Goal: Task Accomplishment & Management: Manage account settings

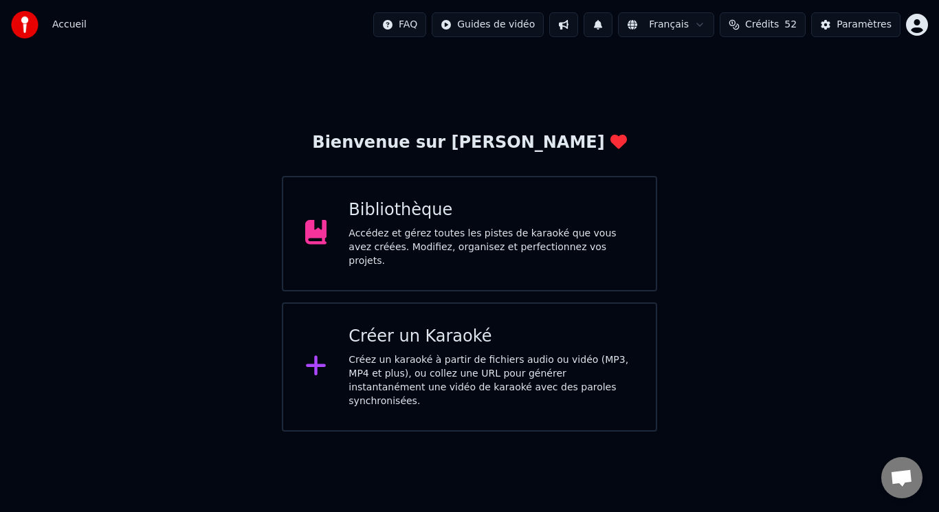
click at [411, 356] on div "Créez un karaoké à partir de fichiers audio ou vidéo (MP3, MP4 et plus), ou col…" at bounding box center [490, 380] width 285 height 55
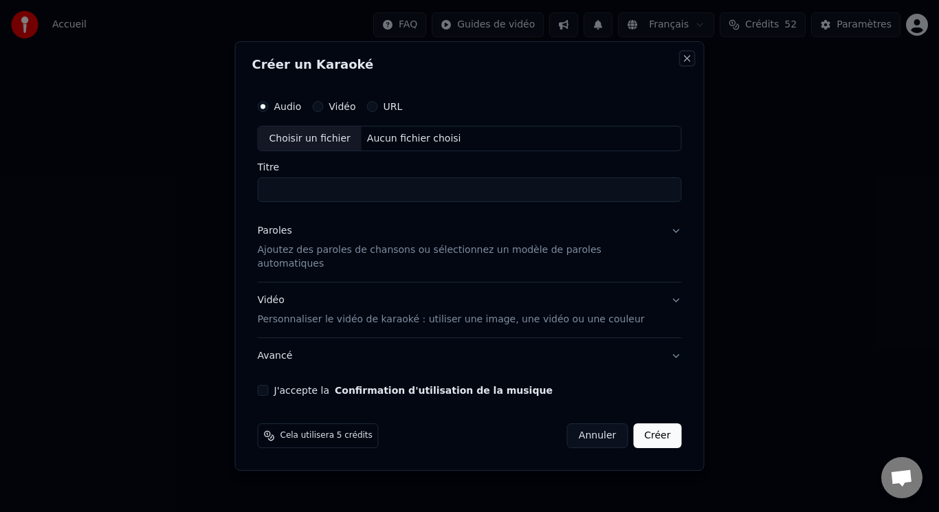
click at [682, 64] on button "Close" at bounding box center [687, 58] width 11 height 11
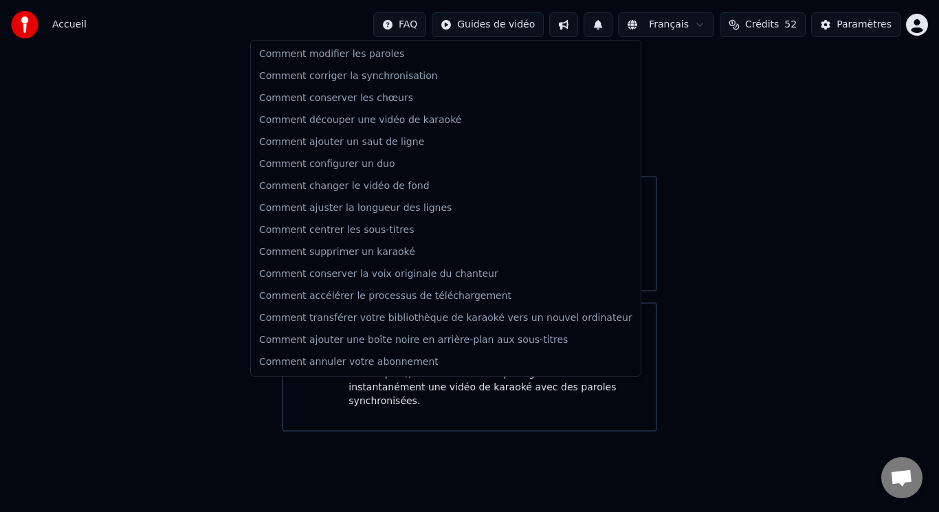
click at [419, 25] on html "Accueil FAQ Guides de vidéo Français Crédits 52 Paramètres Bienvenue sur Youka …" at bounding box center [469, 216] width 939 height 432
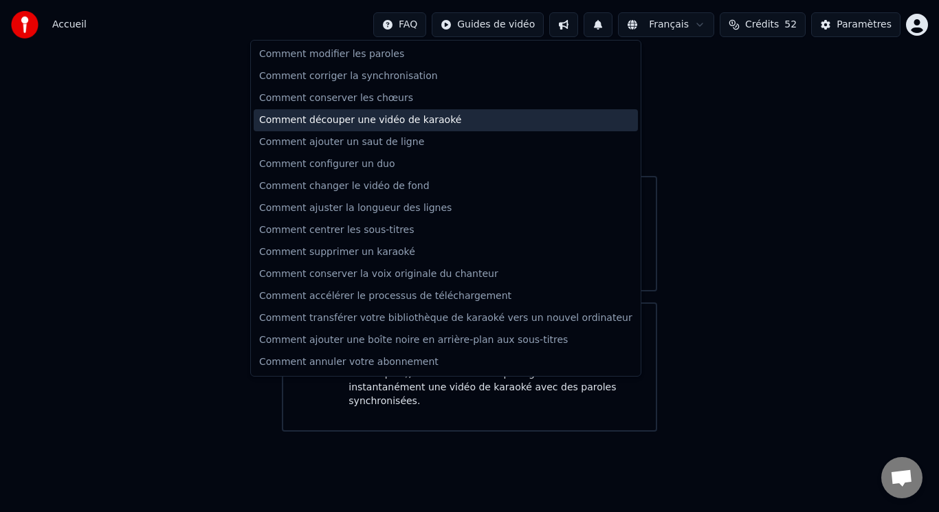
click at [373, 117] on div "Comment découper une vidéo de karaoké" at bounding box center [446, 120] width 384 height 22
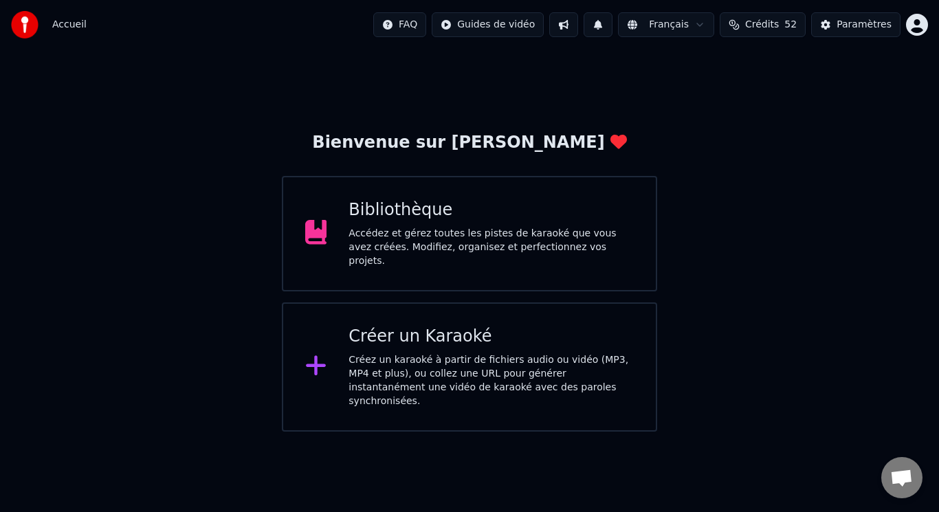
click at [467, 225] on div "Bibliothèque Accédez et gérez toutes les pistes de karaoké que vous avez créées…" at bounding box center [490, 233] width 285 height 69
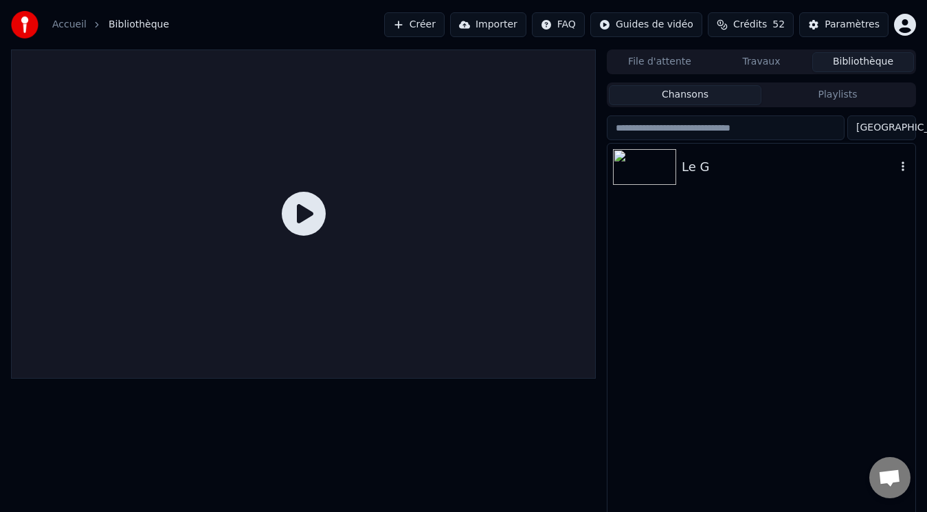
click at [648, 166] on img at bounding box center [644, 167] width 63 height 36
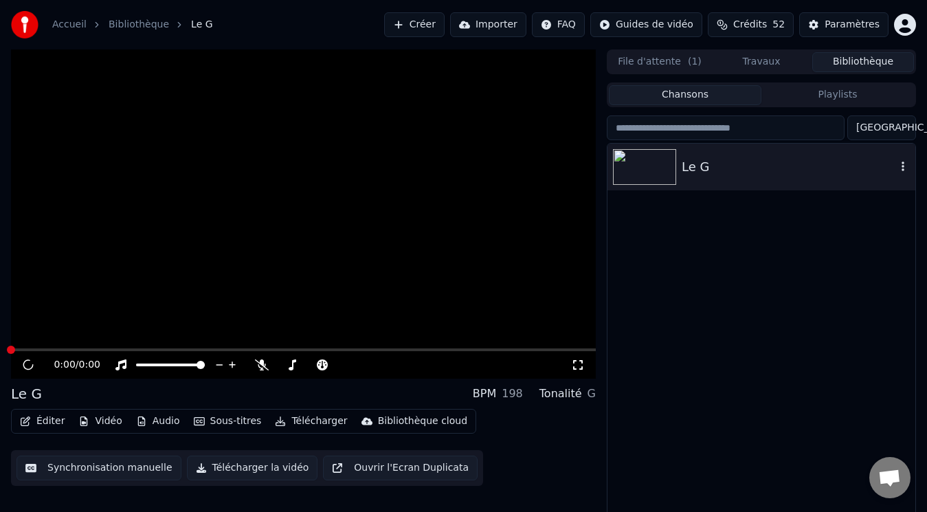
click at [653, 168] on img at bounding box center [644, 167] width 63 height 36
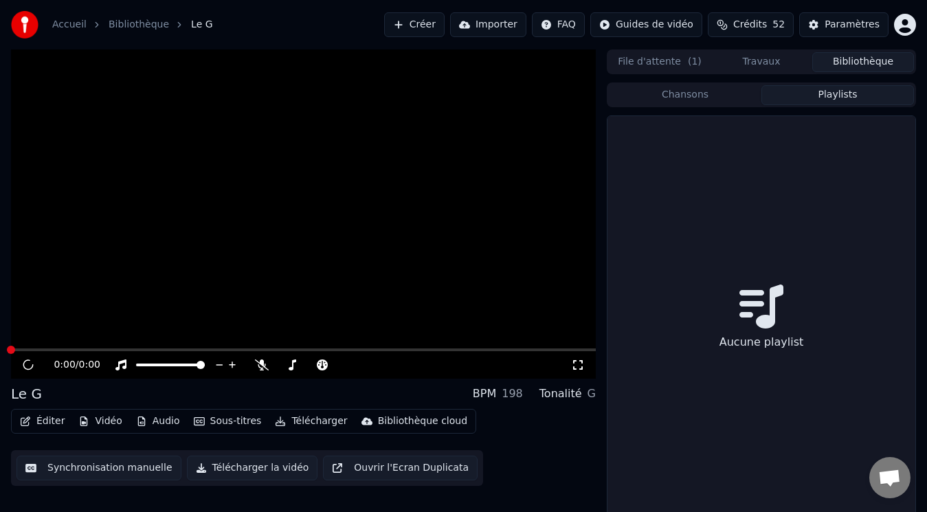
click at [835, 96] on button "Playlists" at bounding box center [837, 95] width 153 height 20
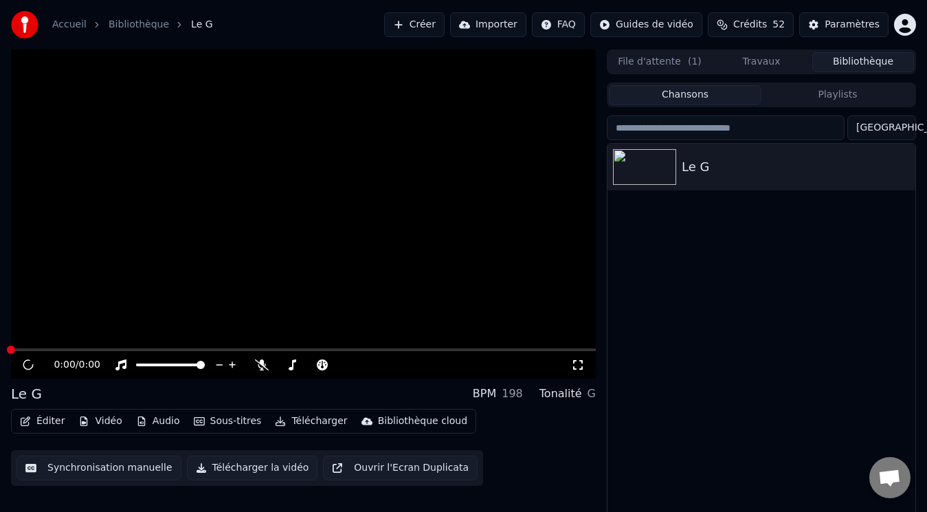
click at [706, 98] on button "Chansons" at bounding box center [685, 95] width 153 height 20
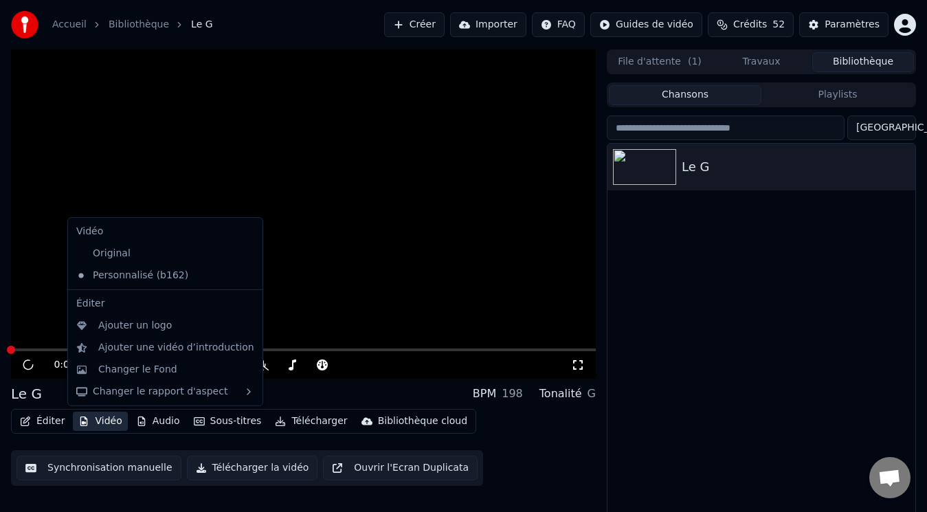
click at [98, 418] on button "Vidéo" at bounding box center [100, 421] width 54 height 19
click at [179, 348] on div "Ajouter une vidéo d’introduction" at bounding box center [176, 348] width 156 height 14
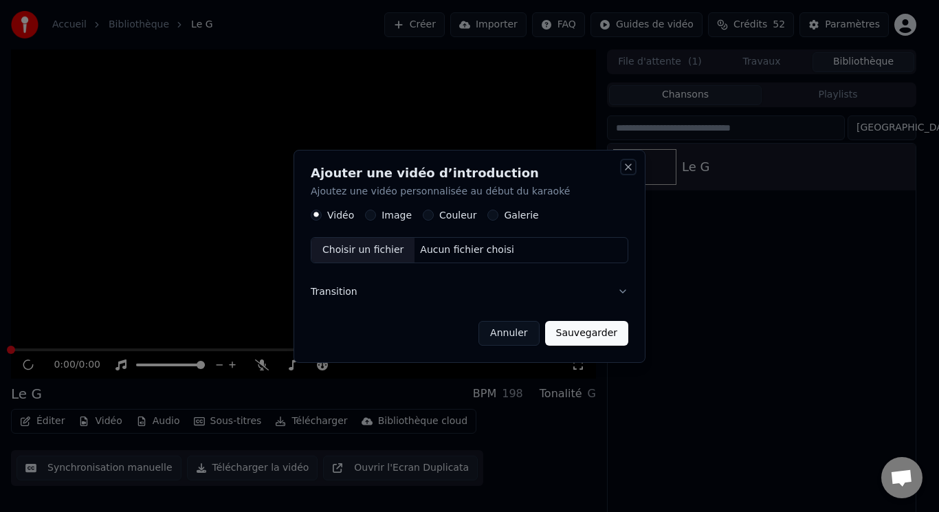
click at [631, 166] on button "Close" at bounding box center [628, 167] width 11 height 11
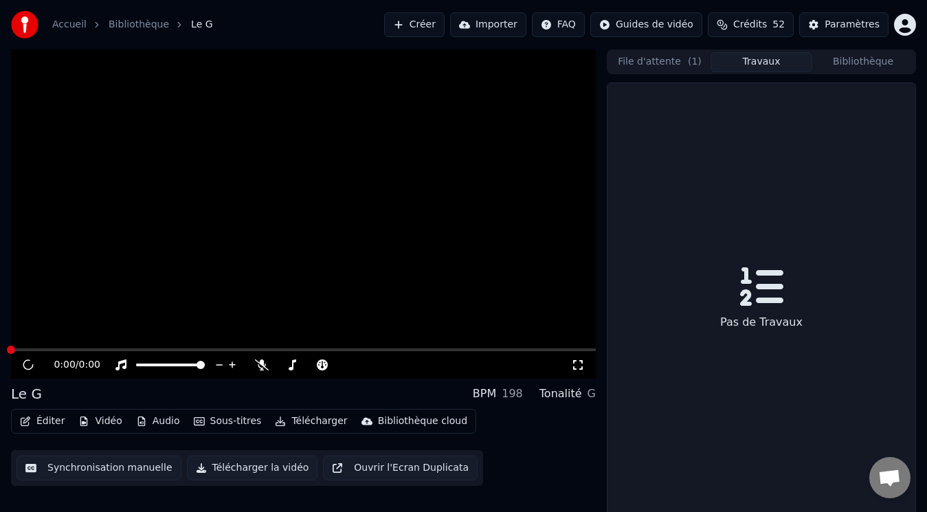
click at [772, 60] on button "Travaux" at bounding box center [762, 62] width 102 height 20
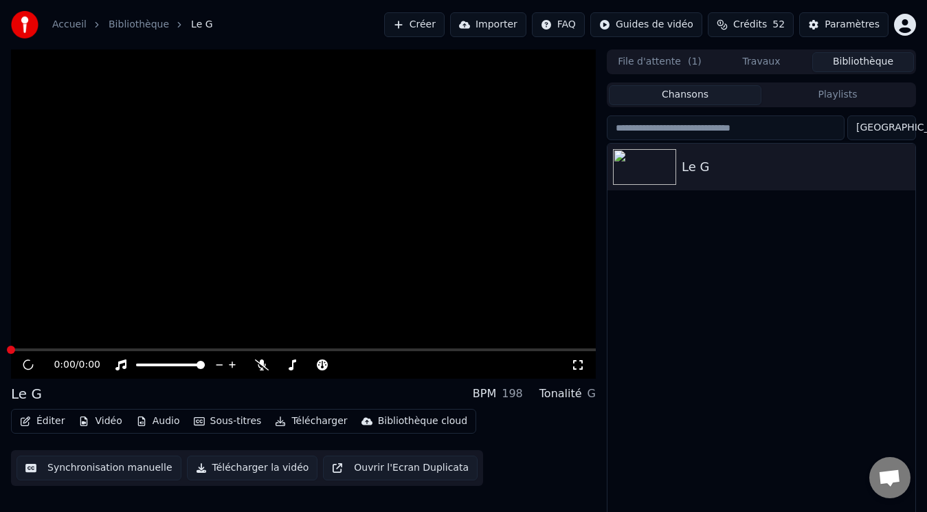
click at [836, 60] on button "Bibliothèque" at bounding box center [863, 62] width 102 height 20
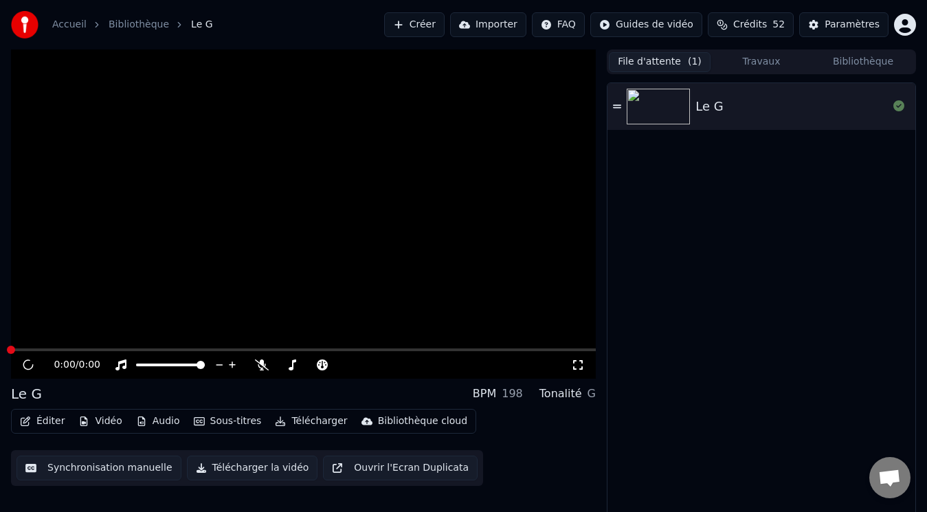
click at [669, 62] on button "File d'attente ( 1 )" at bounding box center [660, 62] width 102 height 20
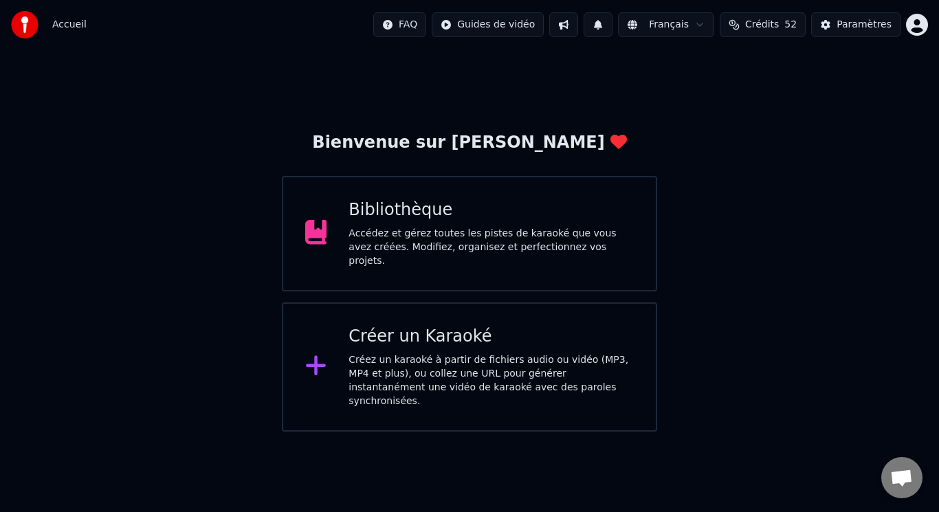
click at [447, 226] on div "Bibliothèque Accédez et gérez toutes les pistes de karaoké que vous avez créées…" at bounding box center [490, 233] width 285 height 69
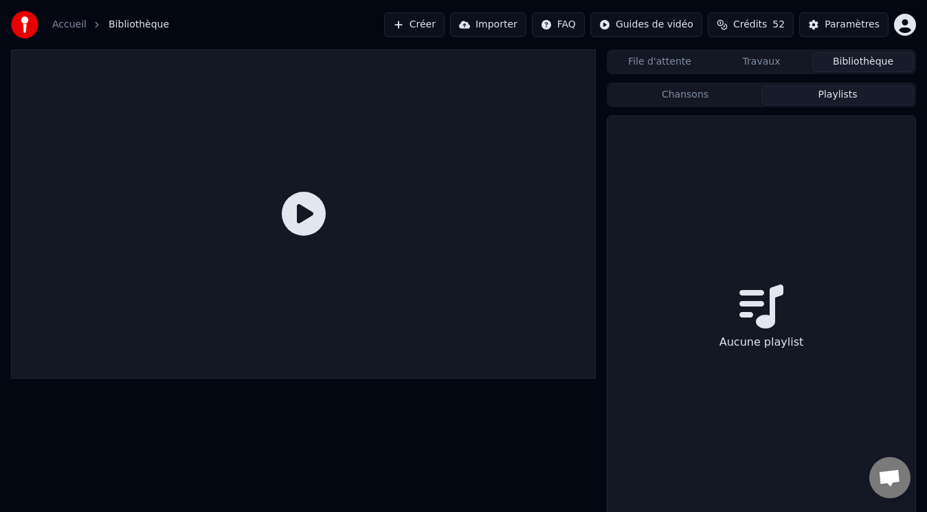
click at [810, 102] on button "Playlists" at bounding box center [837, 95] width 153 height 20
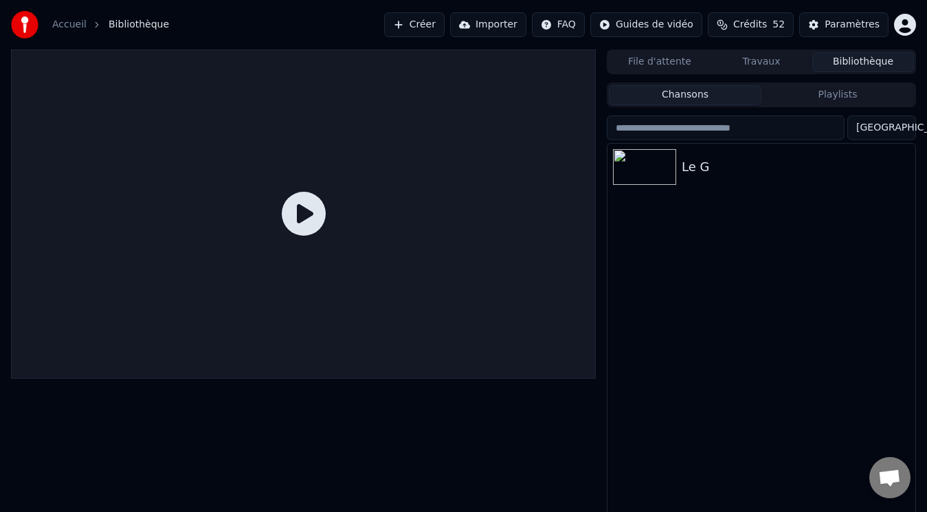
click at [717, 95] on button "Chansons" at bounding box center [685, 95] width 153 height 20
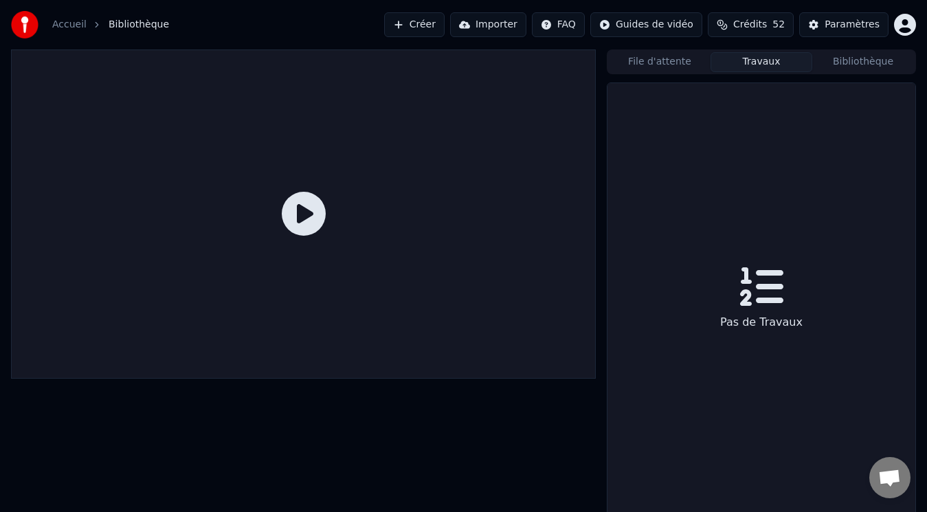
click at [762, 62] on button "Travaux" at bounding box center [762, 62] width 102 height 20
click at [679, 61] on button "File d'attente" at bounding box center [660, 62] width 102 height 20
click at [56, 26] on link "Accueil" at bounding box center [69, 25] width 34 height 14
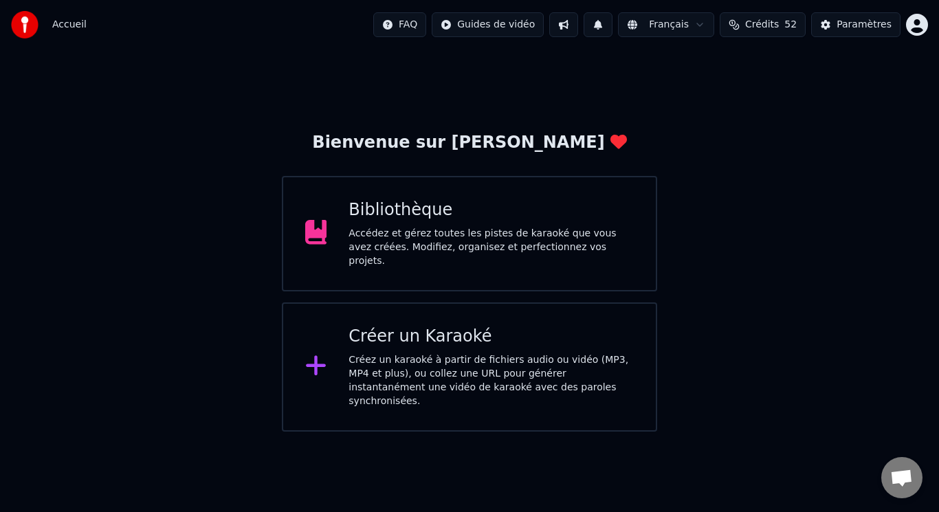
click at [442, 232] on div "Accédez et gérez toutes les pistes de karaoké que vous avez créées. Modifiez, o…" at bounding box center [490, 247] width 285 height 41
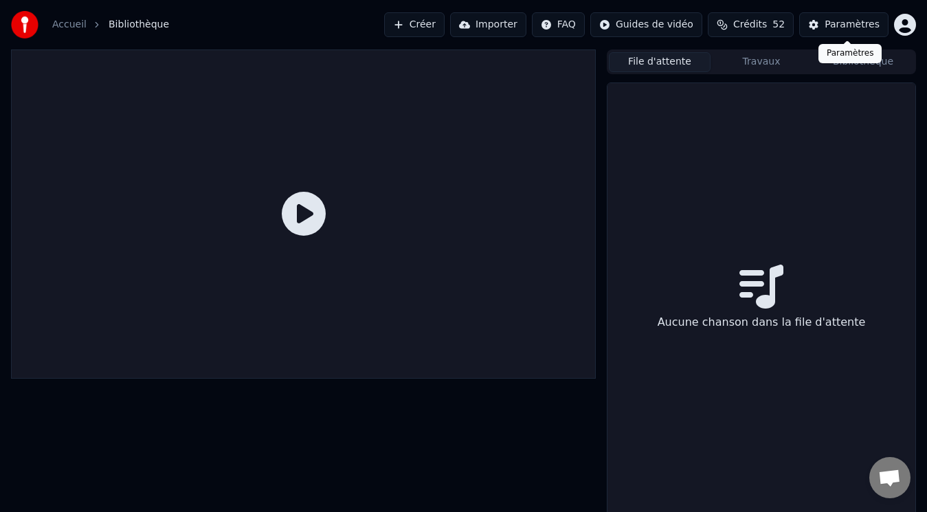
click at [838, 21] on div "Paramètres" at bounding box center [852, 25] width 55 height 14
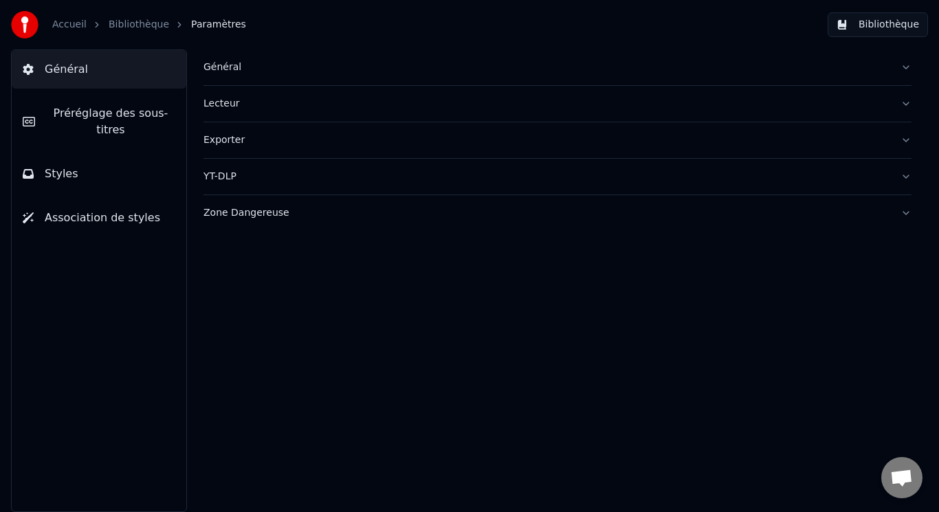
click at [111, 25] on link "Bibliothèque" at bounding box center [139, 25] width 60 height 14
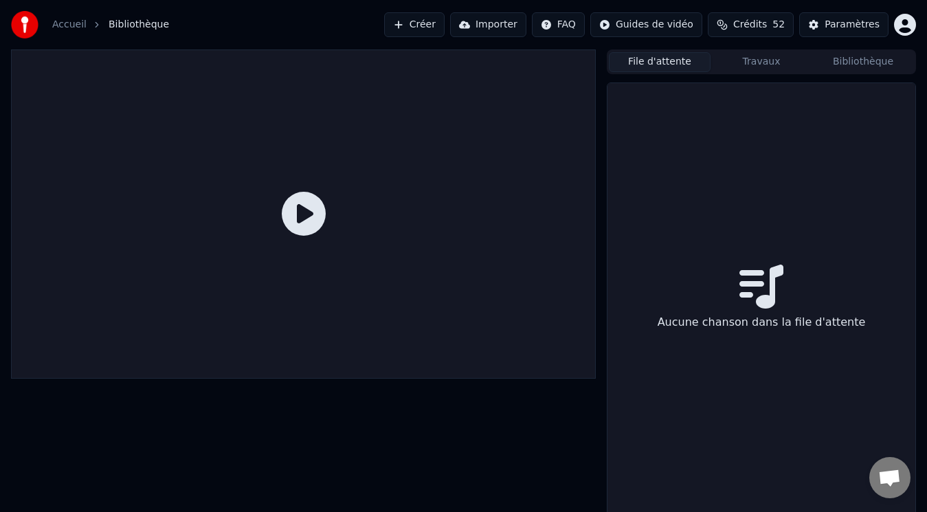
click at [485, 27] on button "Importer" at bounding box center [488, 24] width 76 height 25
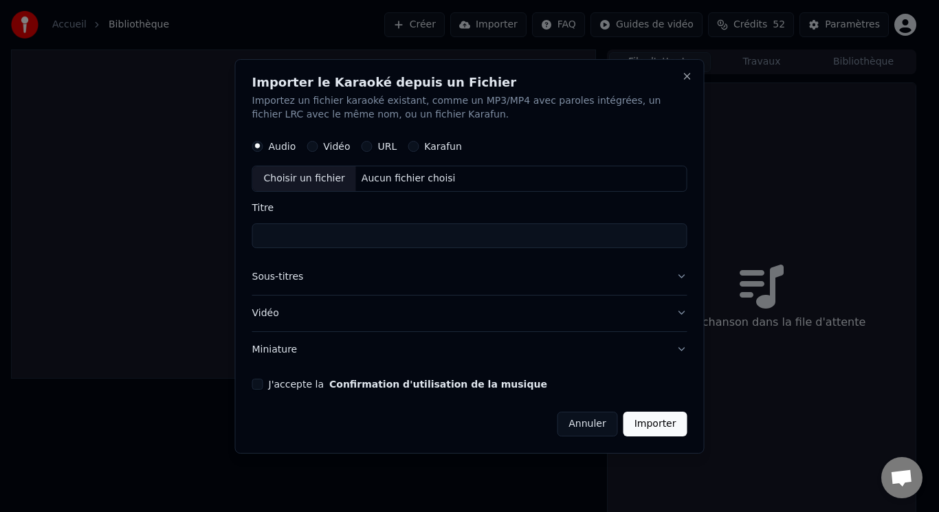
click at [677, 307] on button "Vidéo" at bounding box center [469, 313] width 435 height 36
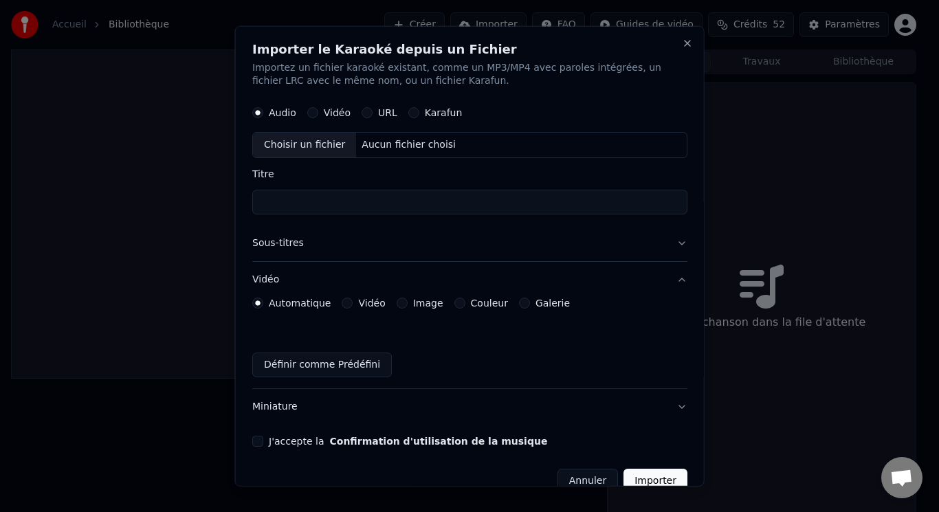
click at [315, 150] on div "Choisir un fichier" at bounding box center [304, 145] width 103 height 25
click at [585, 480] on button "Annuler" at bounding box center [587, 481] width 60 height 25
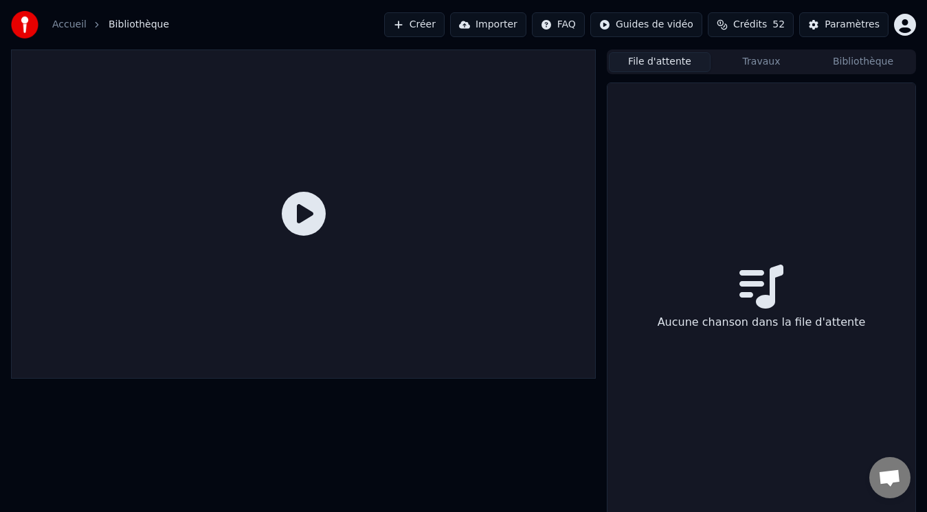
click at [906, 32] on html "Accueil Bibliothèque Créer Importer FAQ Guides de vidéo Crédits 52 Paramètres F…" at bounding box center [463, 256] width 927 height 512
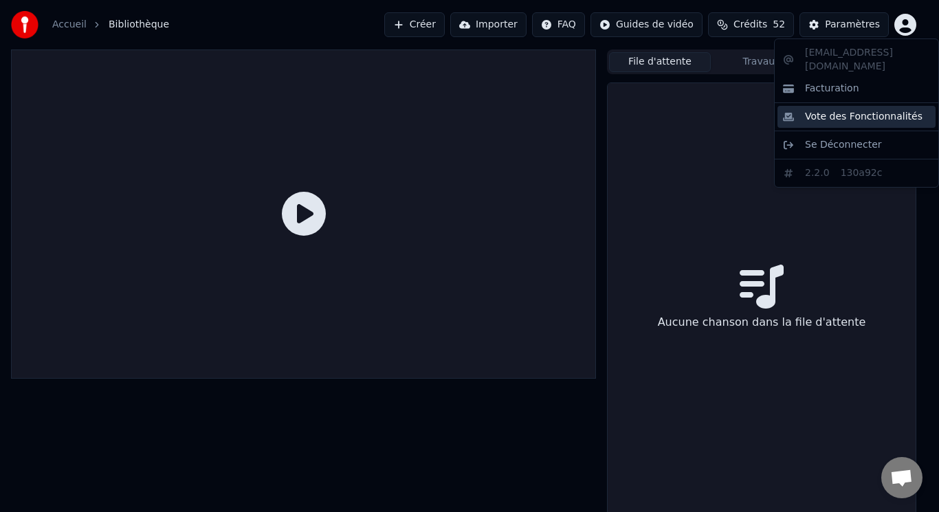
click at [847, 118] on span "Vote des Fonctionnalités" at bounding box center [864, 117] width 118 height 14
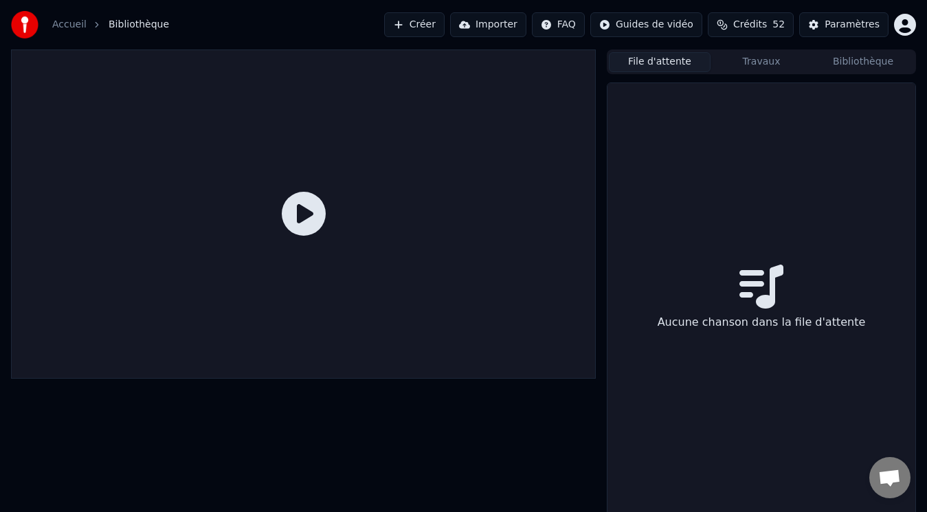
click at [750, 63] on button "Travaux" at bounding box center [762, 62] width 102 height 20
click at [868, 65] on button "Bibliothèque" at bounding box center [863, 62] width 102 height 20
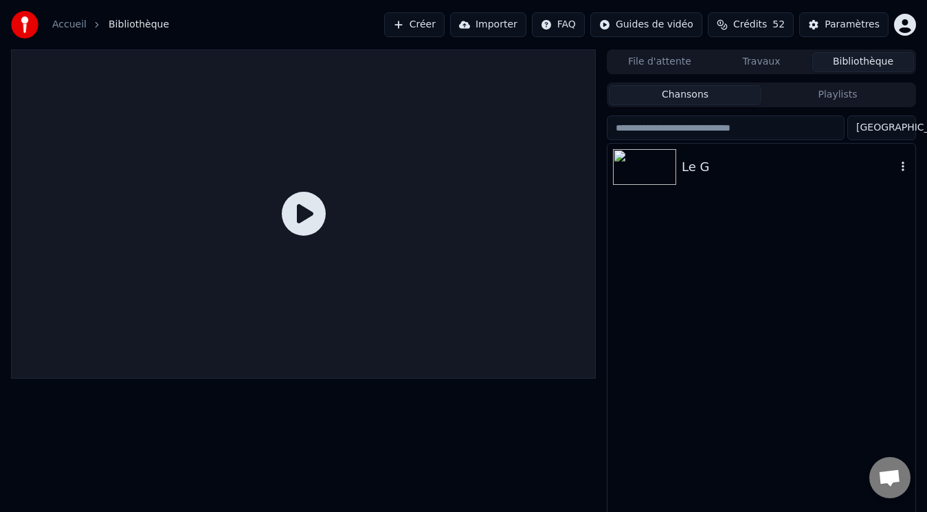
click at [654, 159] on img at bounding box center [644, 167] width 63 height 36
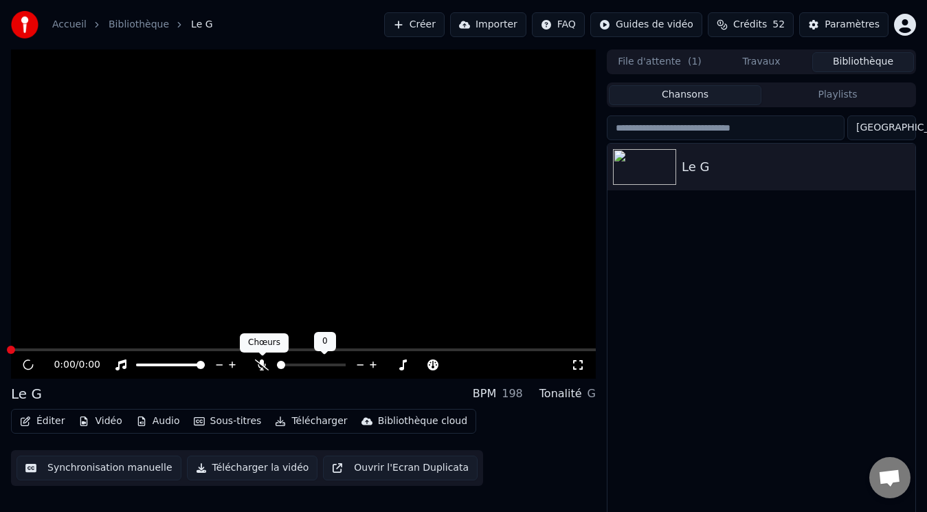
click at [260, 360] on icon at bounding box center [262, 364] width 14 height 11
click at [639, 168] on img at bounding box center [644, 167] width 63 height 36
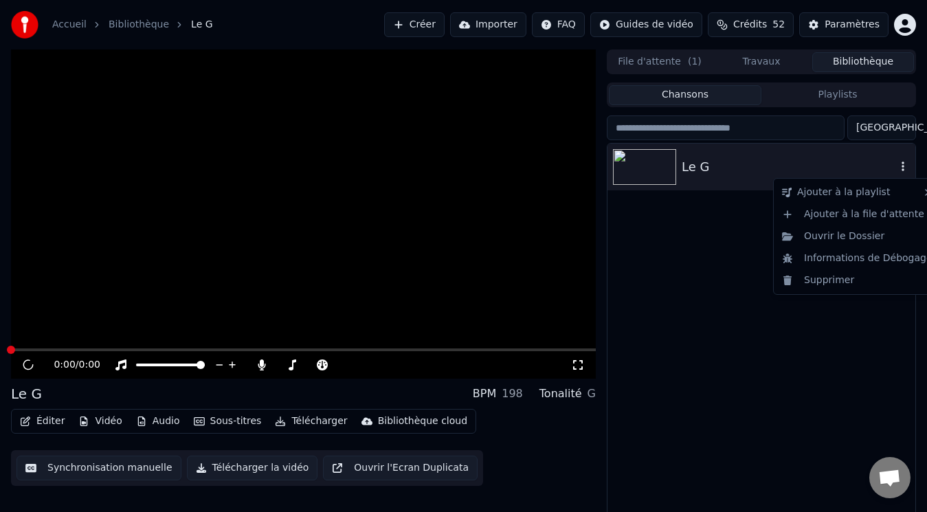
click at [904, 164] on icon "button" at bounding box center [903, 166] width 14 height 11
click at [858, 234] on div "Ouvrir le Dossier" at bounding box center [858, 236] width 162 height 22
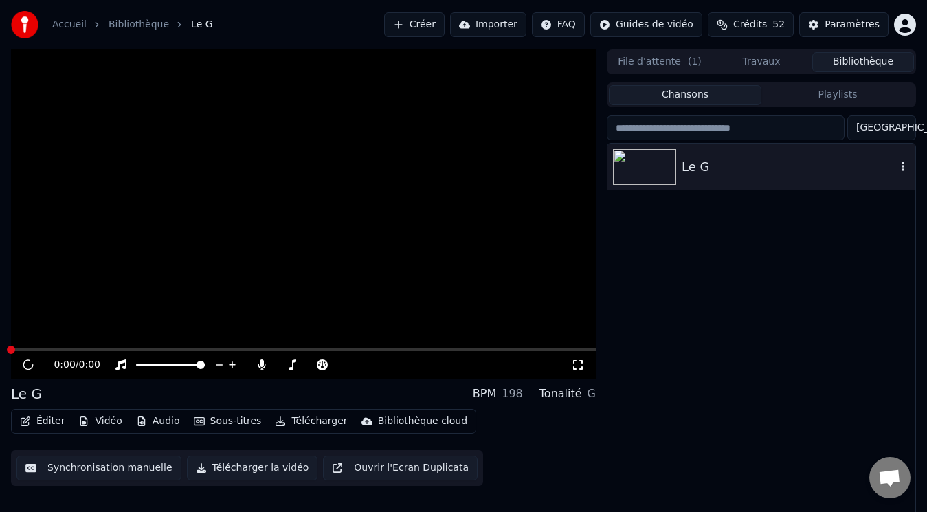
click at [898, 168] on icon "button" at bounding box center [903, 166] width 14 height 11
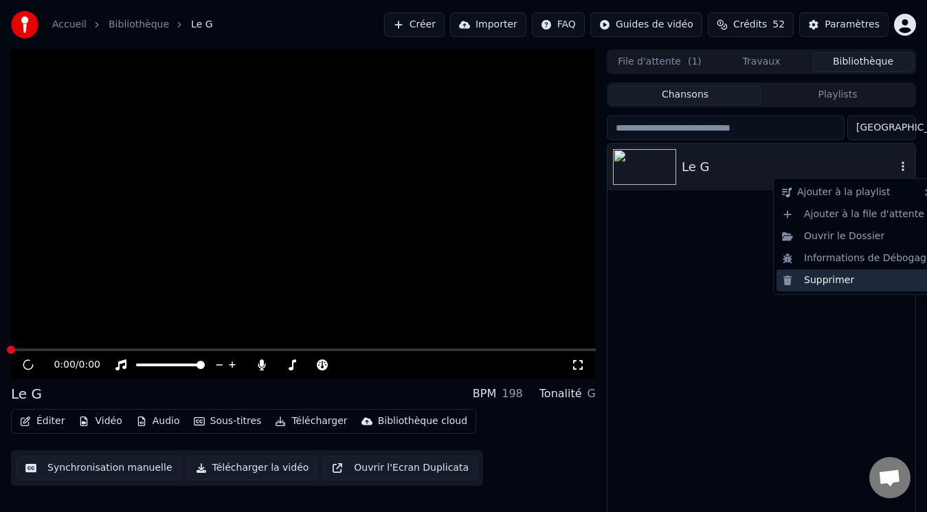
click at [845, 277] on div "Supprimer" at bounding box center [858, 280] width 162 height 22
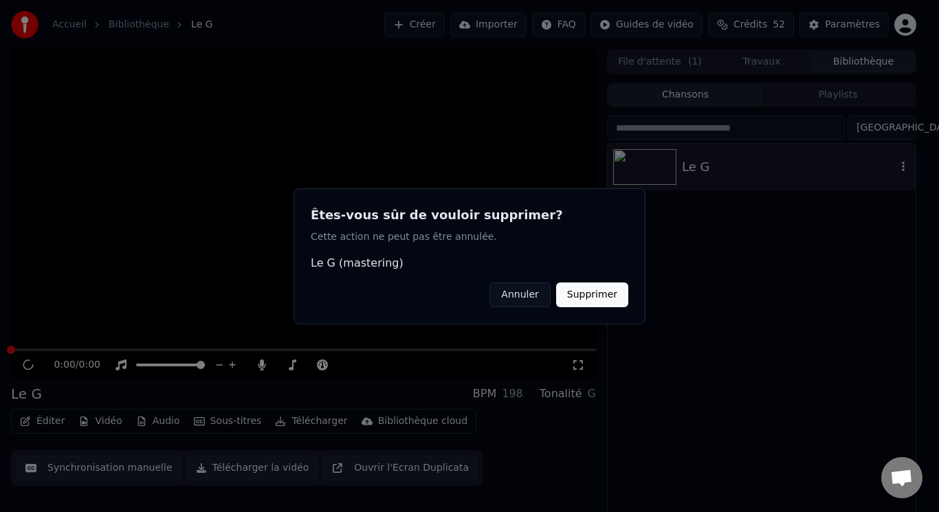
click at [608, 302] on button "Supprimer" at bounding box center [592, 294] width 72 height 25
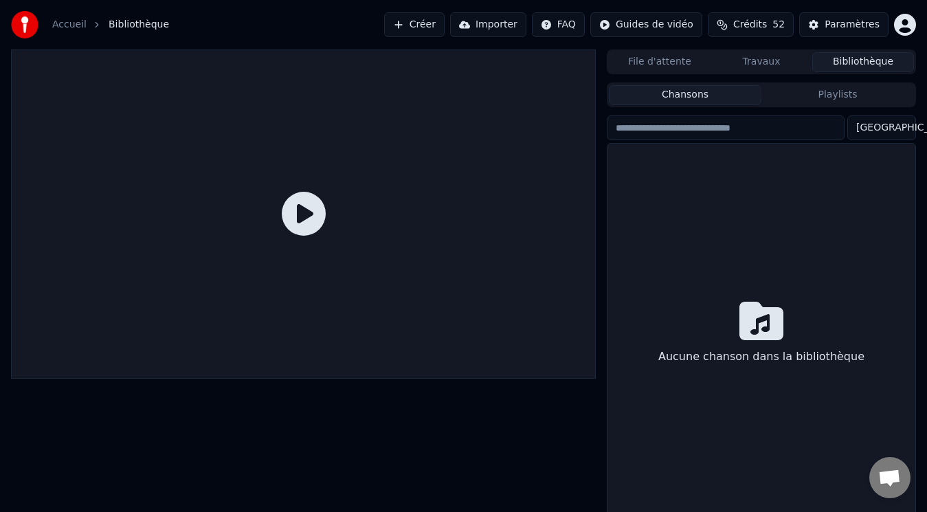
click at [819, 170] on div "Aucune chanson dans la bibliothèque" at bounding box center [762, 335] width 308 height 383
click at [305, 215] on icon at bounding box center [304, 214] width 44 height 44
click at [571, 22] on html "Accueil Bibliothèque Créer Importer FAQ Guides de vidéo Crédits 52 Paramètres F…" at bounding box center [463, 256] width 927 height 512
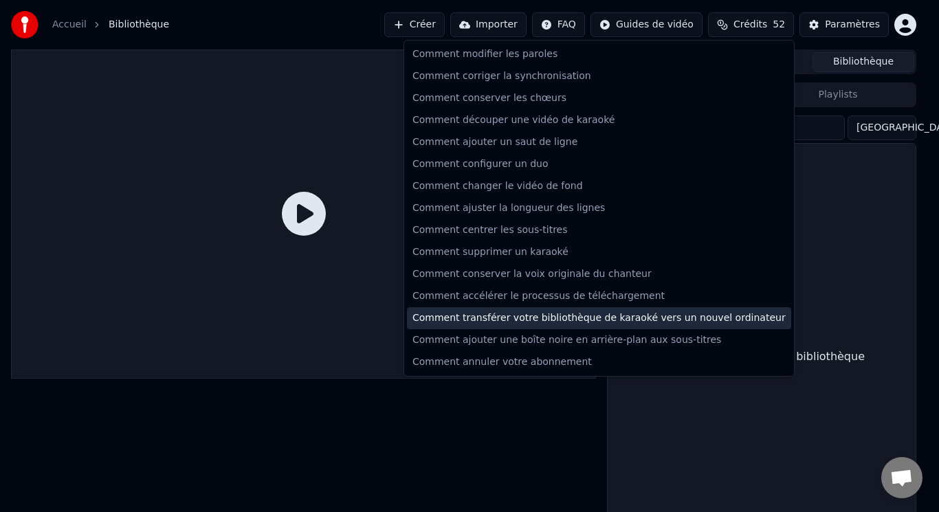
click at [552, 318] on div "Comment transférer votre bibliothèque de karaoké vers un nouvel ordinateur" at bounding box center [599, 318] width 384 height 22
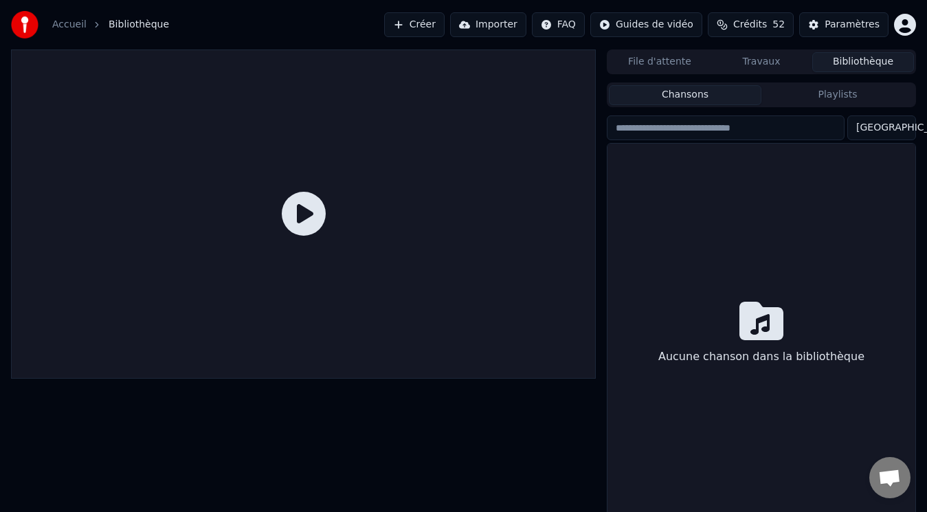
click at [889, 478] on span "Ouvrir le chat" at bounding box center [889, 478] width 23 height 19
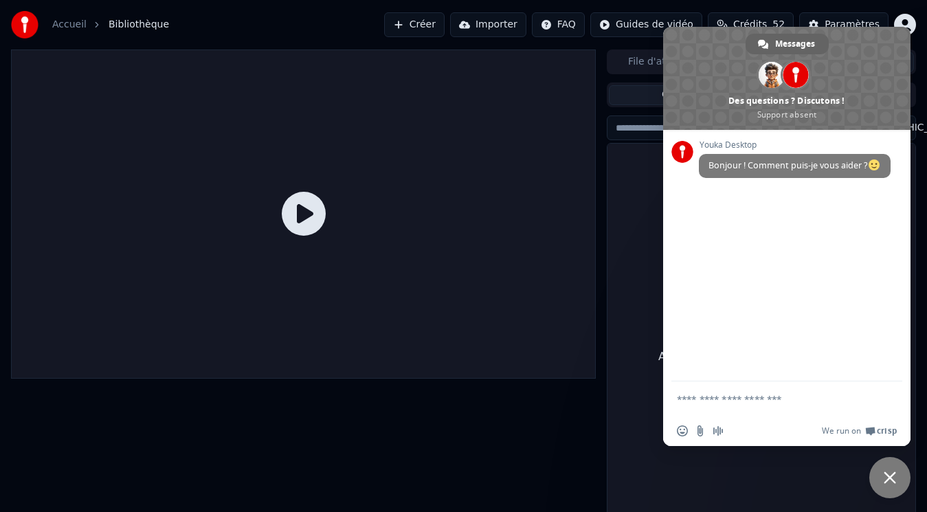
click at [890, 475] on span "Fermer le chat" at bounding box center [890, 477] width 12 height 12
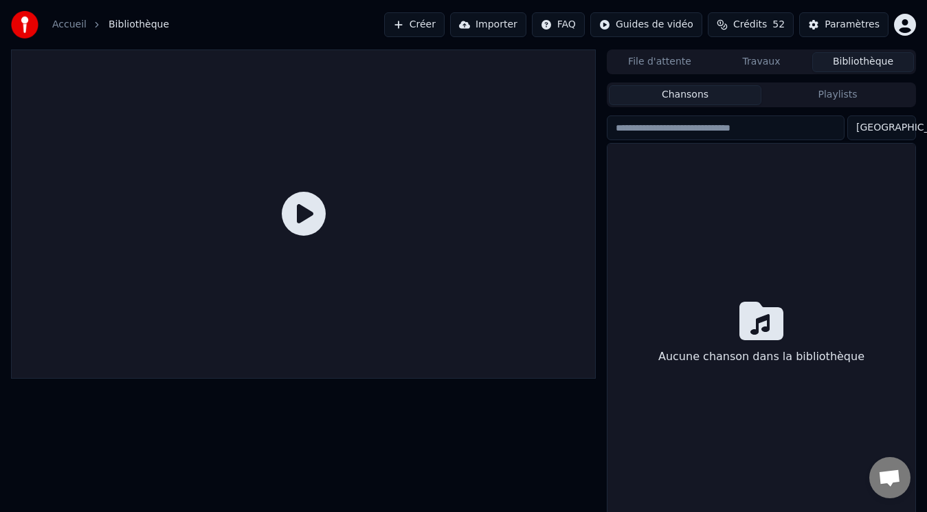
click at [901, 27] on html "Accueil Bibliothèque Créer Importer FAQ Guides de vidéo Crédits 52 Paramètres F…" at bounding box center [463, 256] width 927 height 512
click at [903, 25] on html "Accueil Bibliothèque Créer Importer FAQ Guides de vidéo Crédits 52 Paramètres F…" at bounding box center [463, 256] width 927 height 512
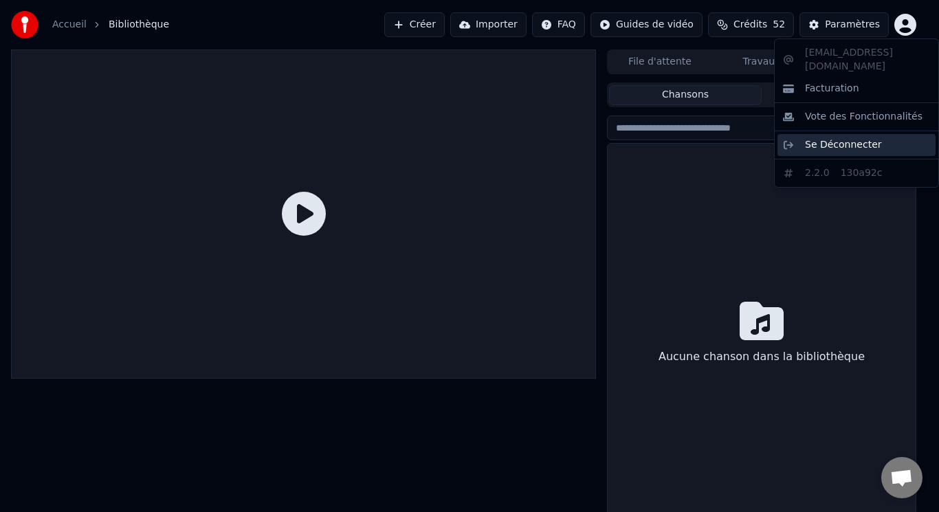
click at [828, 151] on span "Se Déconnecter" at bounding box center [843, 145] width 77 height 14
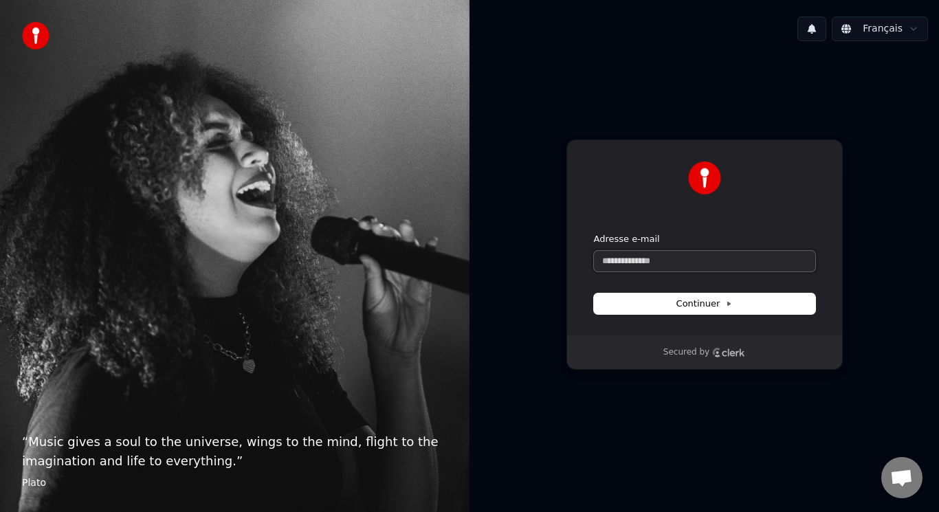
click at [665, 263] on input "Adresse e-mail" at bounding box center [704, 261] width 221 height 21
click at [627, 253] on input "Adresse e-mail" at bounding box center [704, 261] width 221 height 21
paste input "**********"
click at [710, 300] on span "Continuer" at bounding box center [704, 304] width 56 height 12
type input "**********"
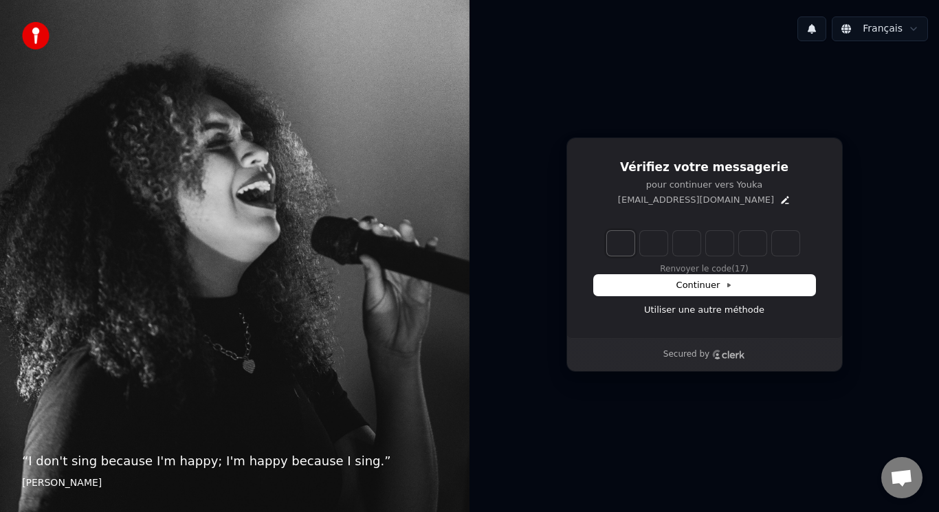
type input "*"
type input "**"
type input "*"
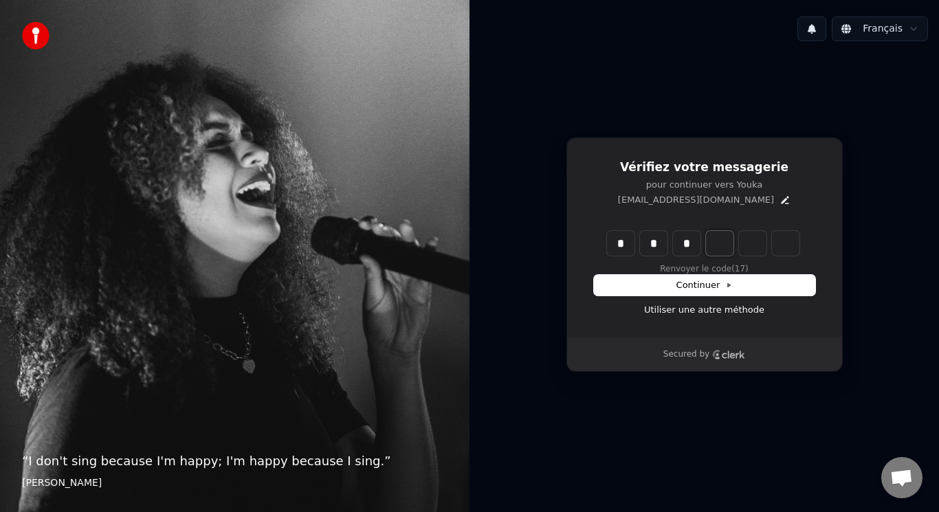
type input "***"
type input "*"
type input "****"
type input "*"
type input "******"
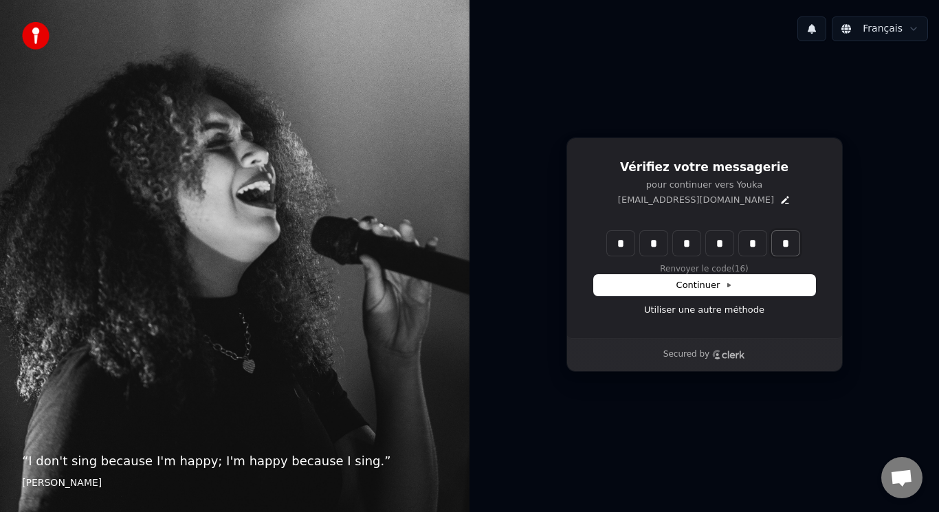
type input "*"
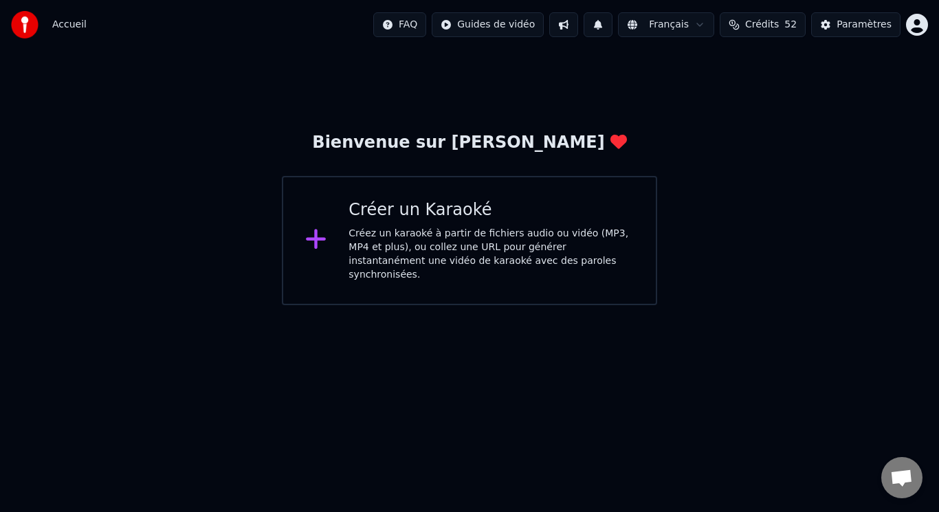
click at [71, 28] on span "Accueil" at bounding box center [69, 25] width 34 height 14
click at [24, 24] on img at bounding box center [24, 24] width 27 height 27
click at [873, 22] on div "Paramètres" at bounding box center [863, 25] width 55 height 14
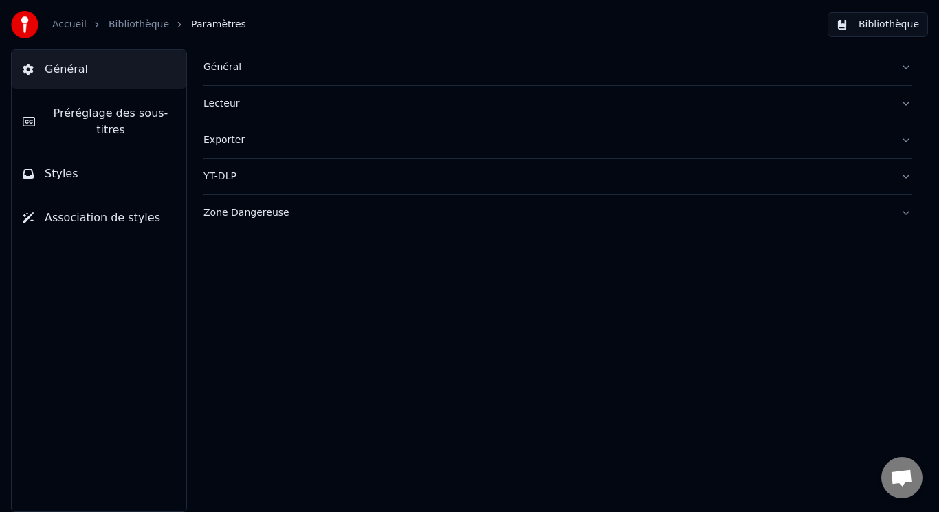
click at [234, 67] on div "Général" at bounding box center [546, 67] width 686 height 14
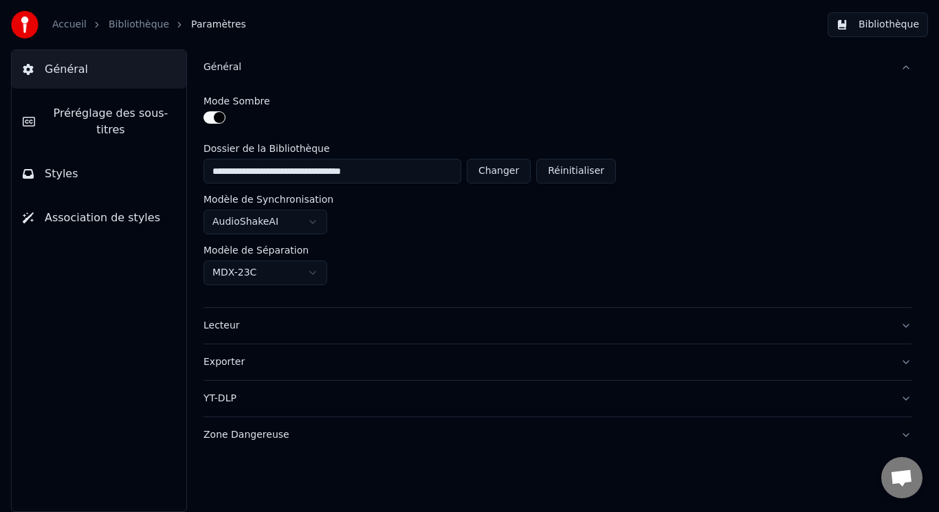
click at [305, 275] on html "**********" at bounding box center [469, 256] width 939 height 512
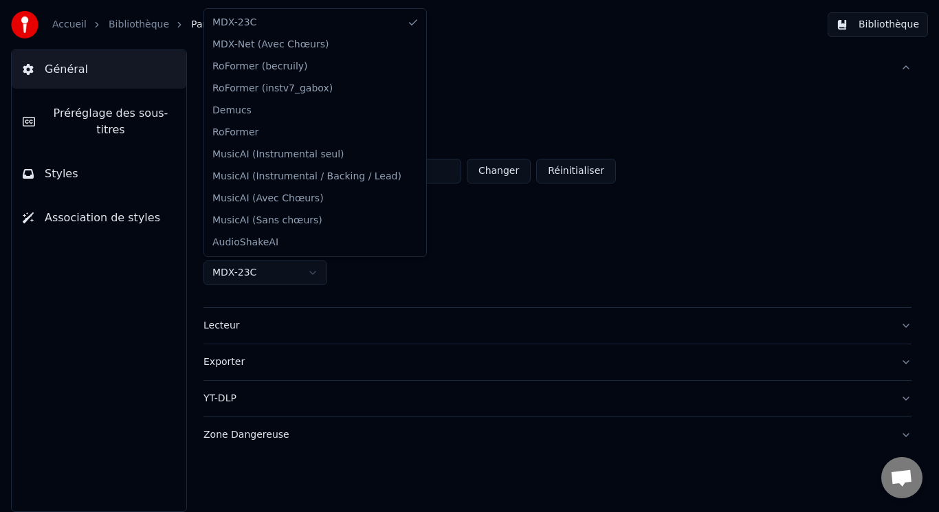
click at [307, 271] on html "**********" at bounding box center [469, 256] width 939 height 512
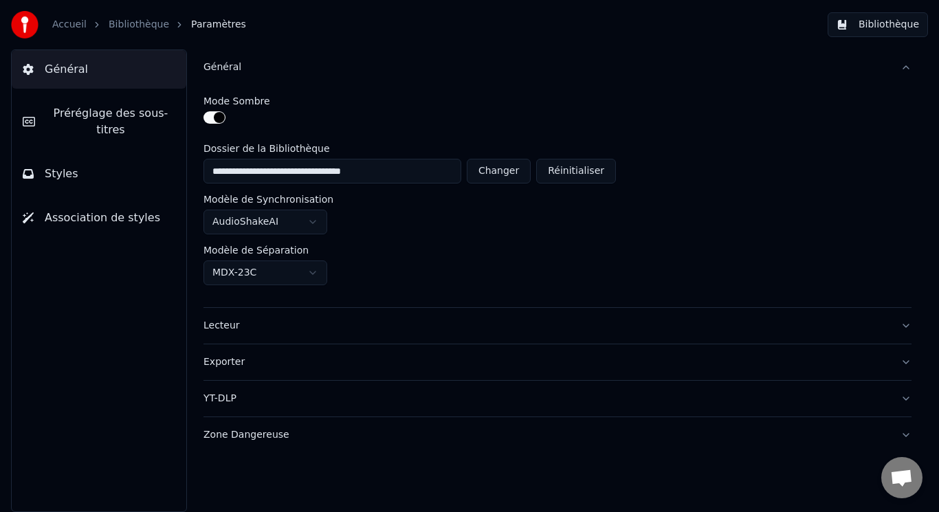
click at [131, 27] on link "Bibliothèque" at bounding box center [139, 25] width 60 height 14
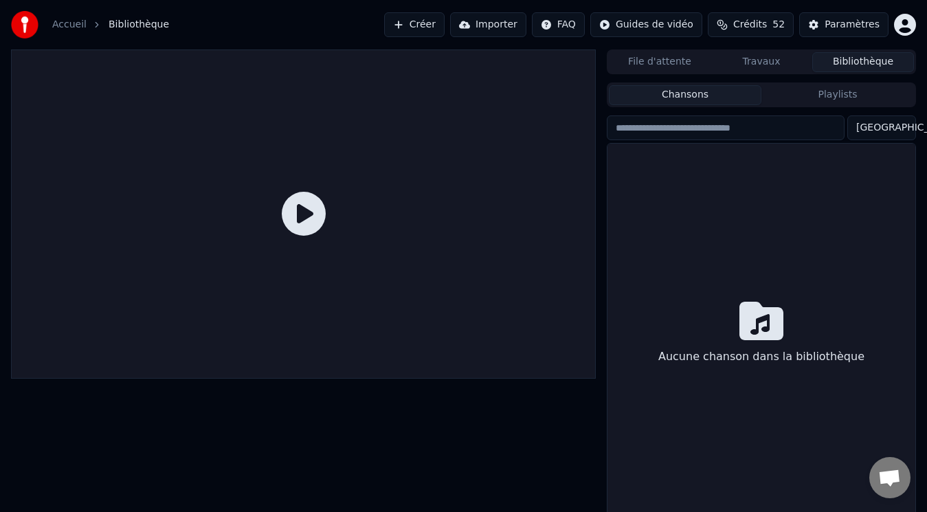
click at [821, 101] on button "Playlists" at bounding box center [837, 95] width 153 height 20
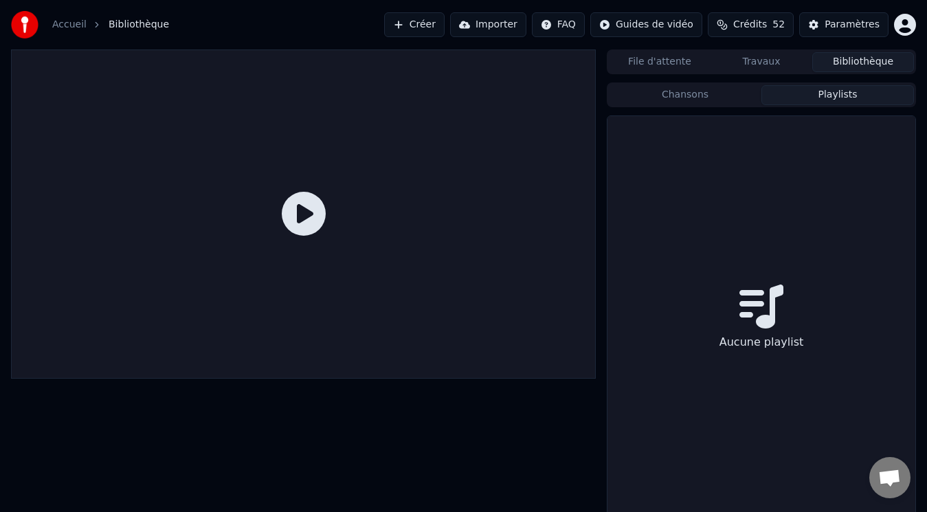
click at [768, 65] on button "Travaux" at bounding box center [762, 62] width 102 height 20
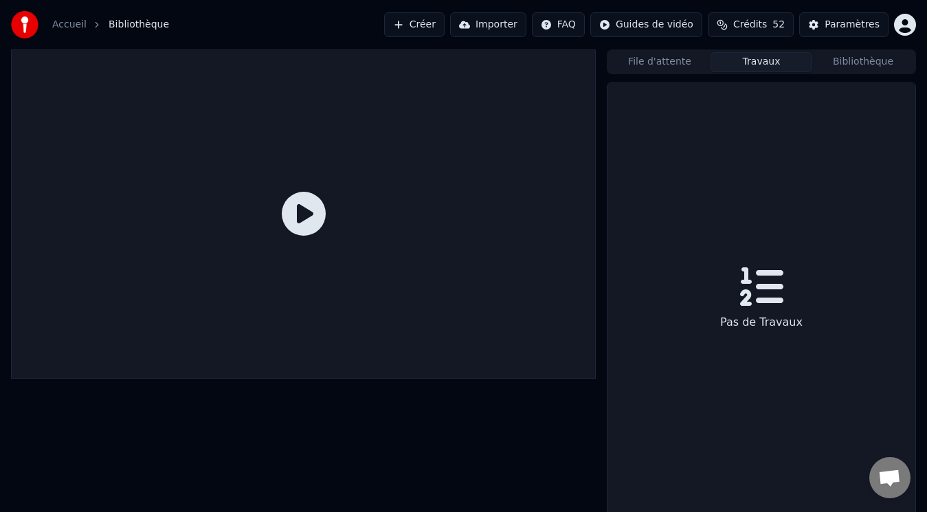
click at [670, 65] on button "File d'attente" at bounding box center [660, 62] width 102 height 20
click at [759, 28] on span "Crédits" at bounding box center [750, 25] width 34 height 14
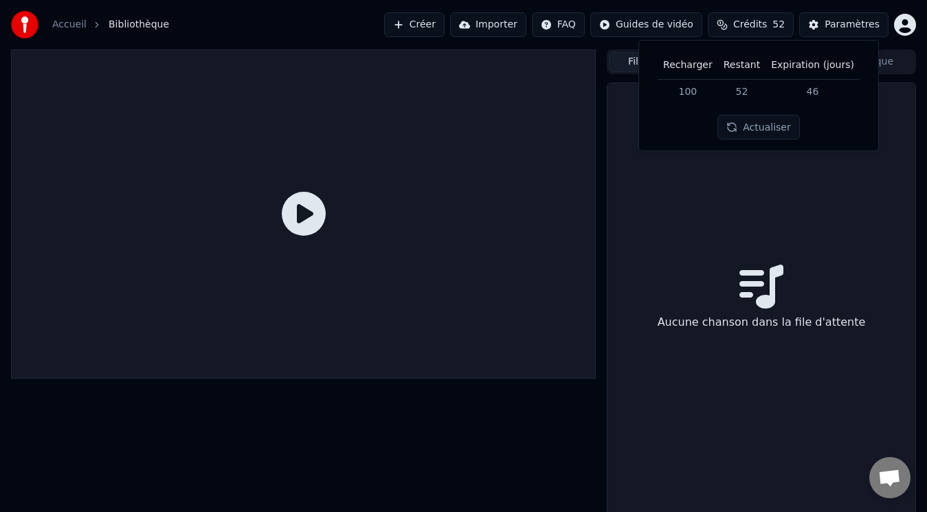
click at [759, 28] on span "Crédits" at bounding box center [750, 25] width 34 height 14
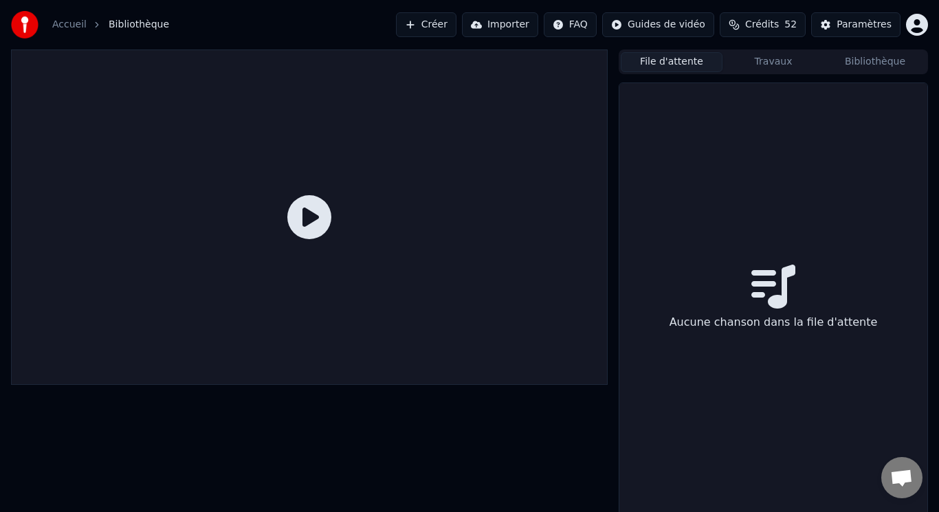
click at [679, 24] on html "Accueil Bibliothèque Créer Importer FAQ Guides de vidéo Crédits 52 Paramètres F…" at bounding box center [469, 256] width 939 height 512
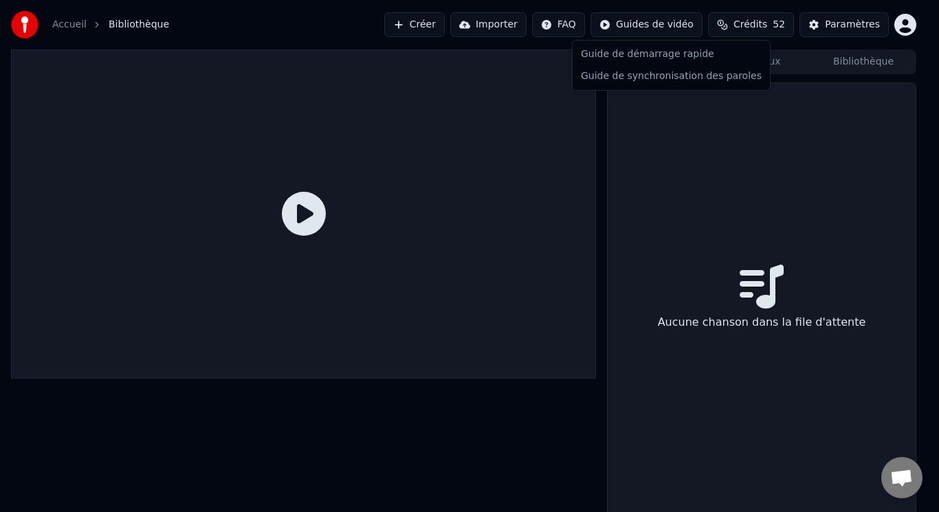
click at [465, 88] on html "Accueil Bibliothèque Créer Importer FAQ Guides de vidéo Crédits 52 Paramètres F…" at bounding box center [469, 256] width 939 height 512
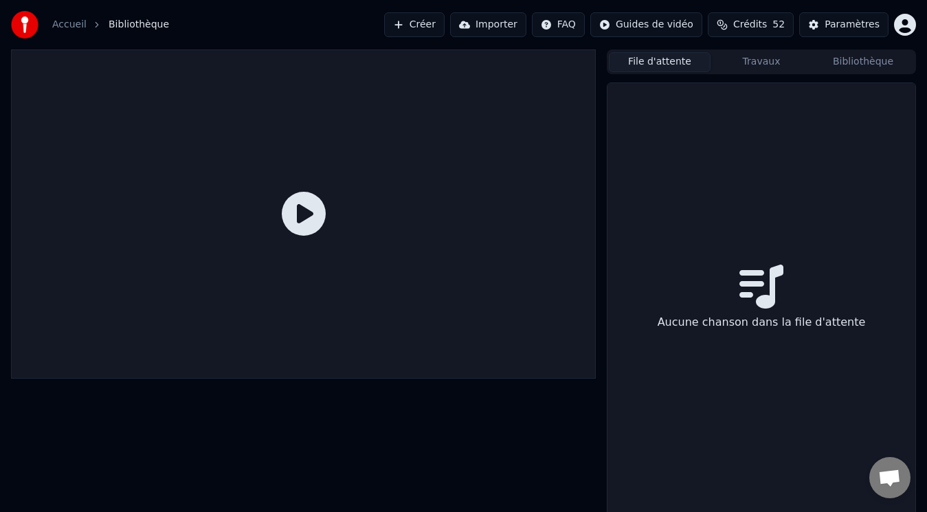
click at [514, 24] on button "Importer" at bounding box center [488, 24] width 76 height 25
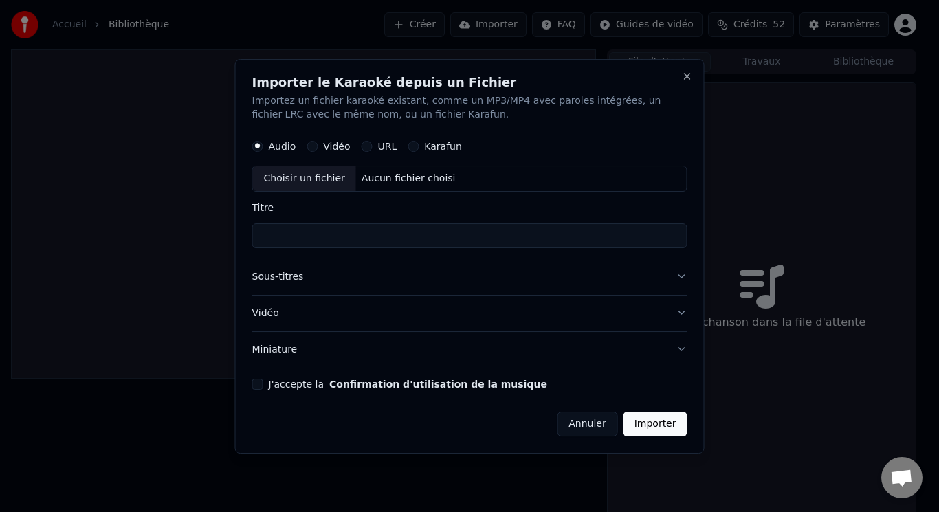
click at [662, 430] on button "Importer" at bounding box center [655, 423] width 64 height 25
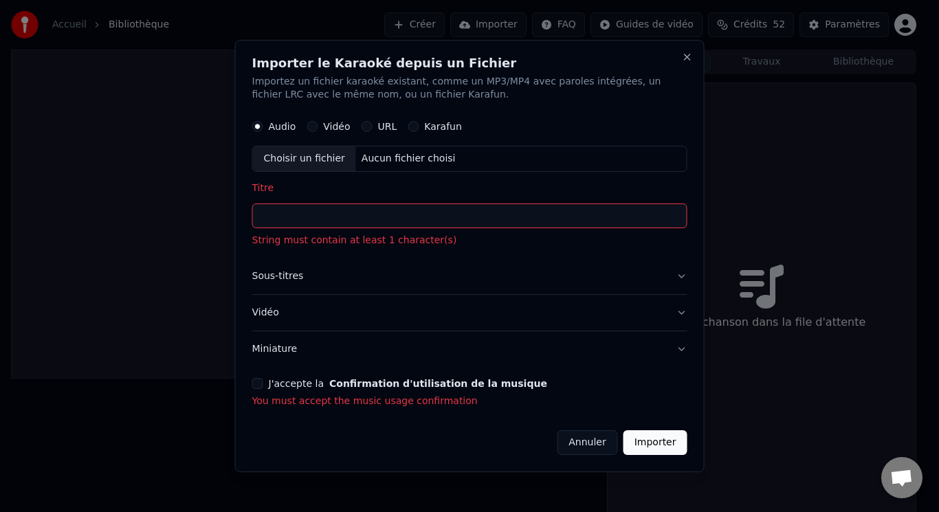
click at [318, 158] on div "Choisir un fichier" at bounding box center [304, 159] width 103 height 25
click at [595, 442] on button "Annuler" at bounding box center [587, 442] width 60 height 25
